Goal: Find specific page/section: Find specific page/section

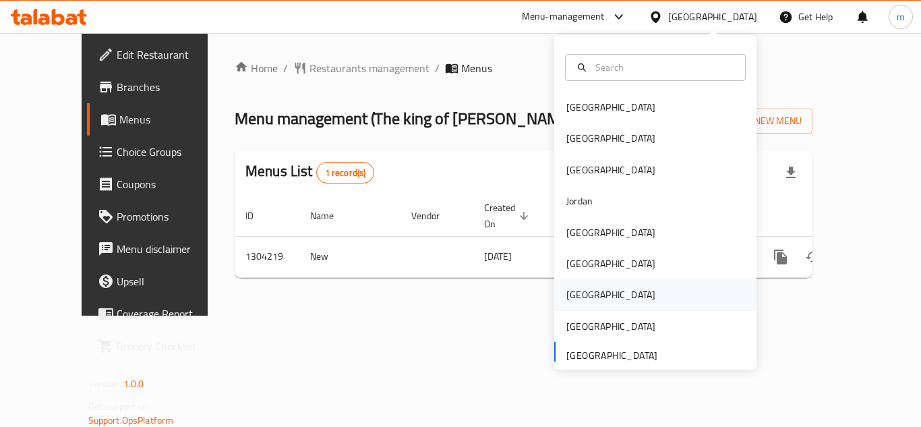
click at [618, 307] on div "[GEOGRAPHIC_DATA]" at bounding box center [655, 294] width 202 height 31
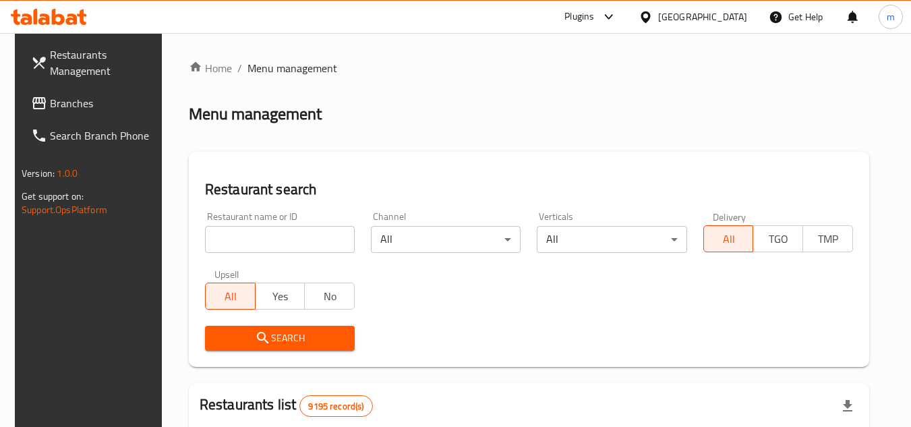
click at [64, 97] on span "Branches" at bounding box center [103, 103] width 107 height 16
